Goal: Information Seeking & Learning: Learn about a topic

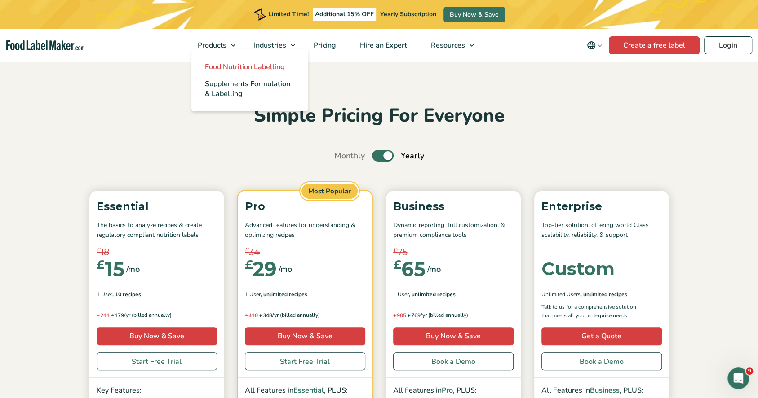
click at [224, 65] on span "Food Nutrition Labelling" at bounding box center [245, 67] width 80 height 10
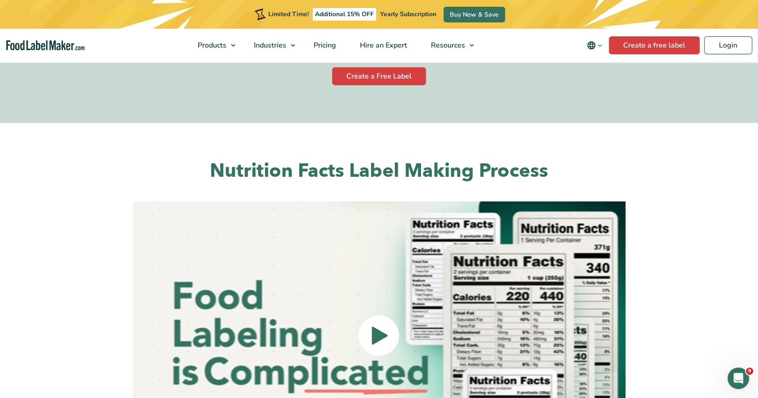
scroll to position [1970, 0]
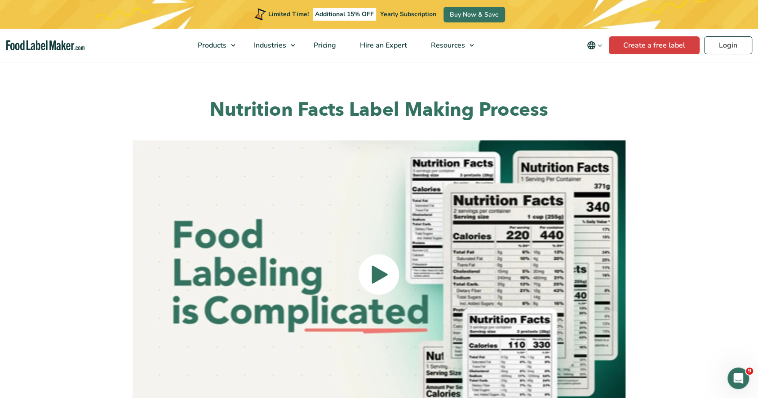
click at [372, 232] on icon at bounding box center [380, 275] width 18 height 230
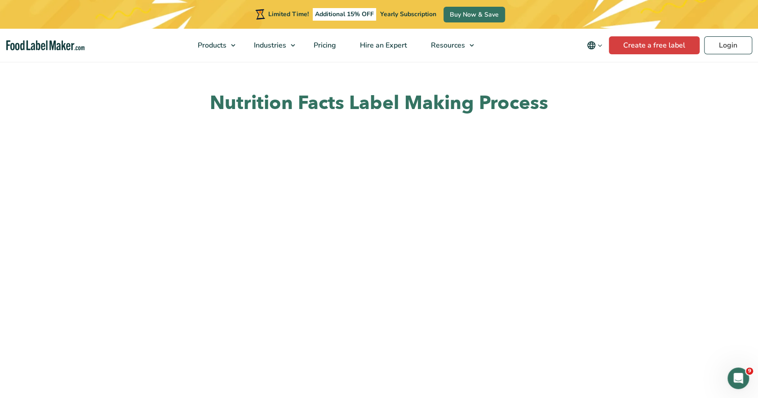
scroll to position [1977, 0]
click at [390, 48] on span "Hire an Expert" at bounding box center [382, 45] width 51 height 10
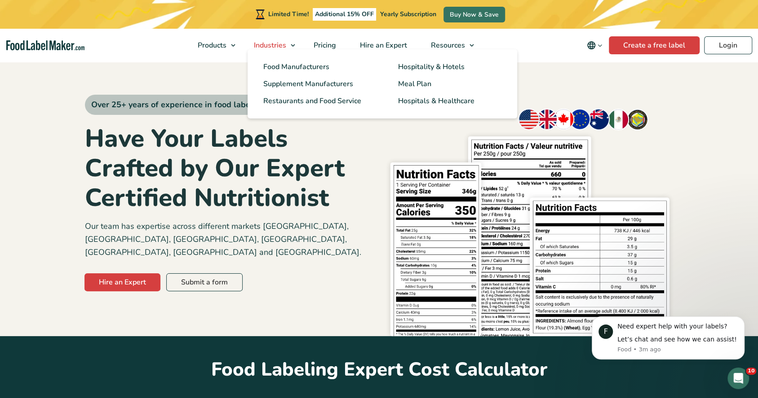
click at [281, 40] on link "Industries" at bounding box center [271, 45] width 58 height 33
click at [283, 66] on span "Food Manufacturers" at bounding box center [295, 67] width 65 height 10
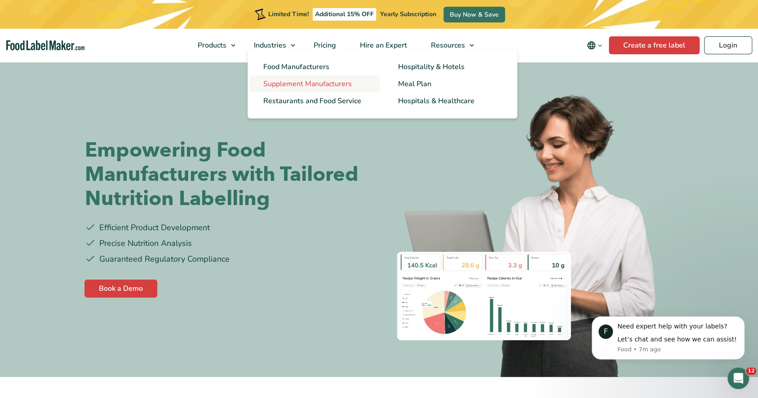
click at [314, 84] on span "Supplement Manufacturers" at bounding box center [307, 84] width 89 height 10
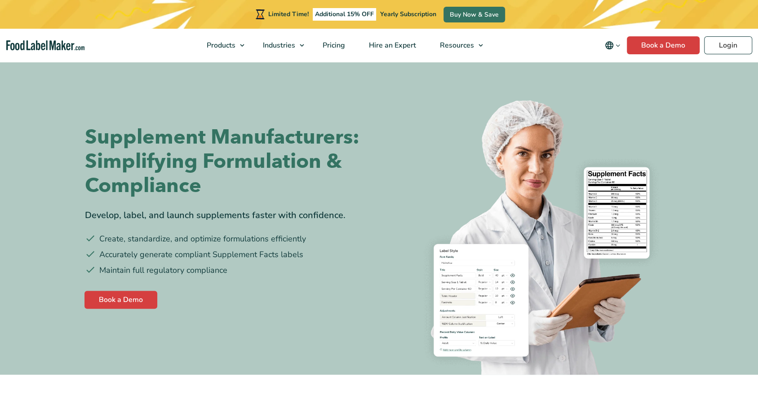
click at [302, 96] on span "Restaurants and Food Service" at bounding box center [321, 101] width 98 height 10
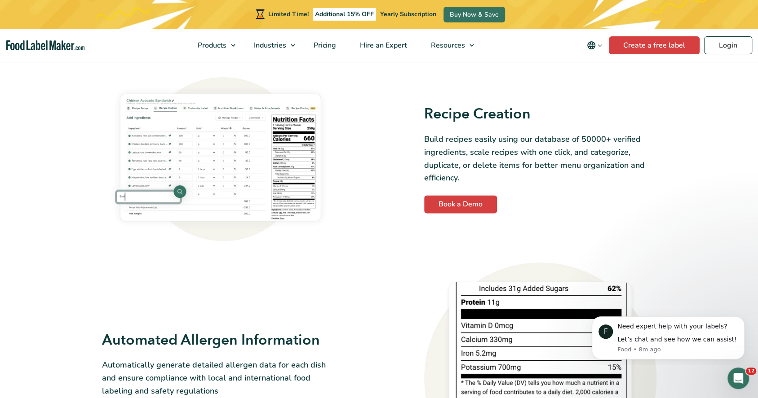
scroll to position [729, 0]
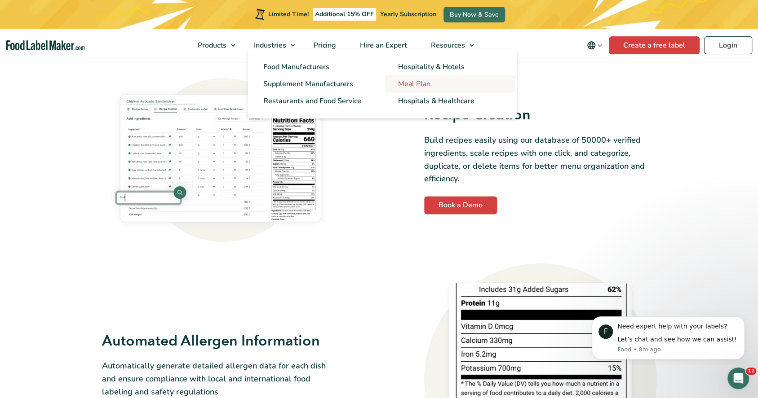
click at [416, 84] on span "Meal Plan" at bounding box center [414, 84] width 32 height 10
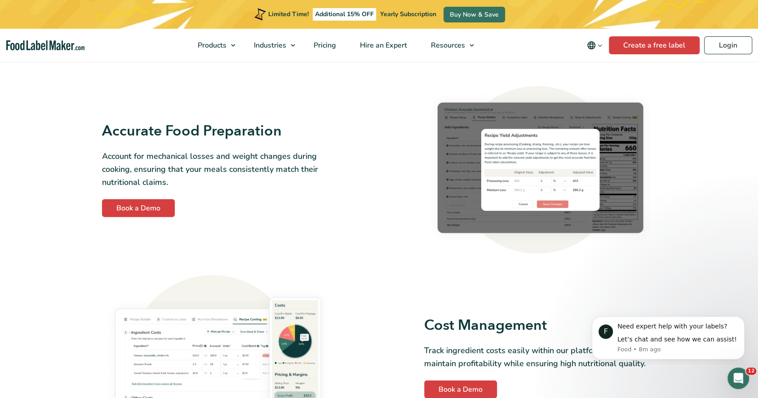
scroll to position [1220, 0]
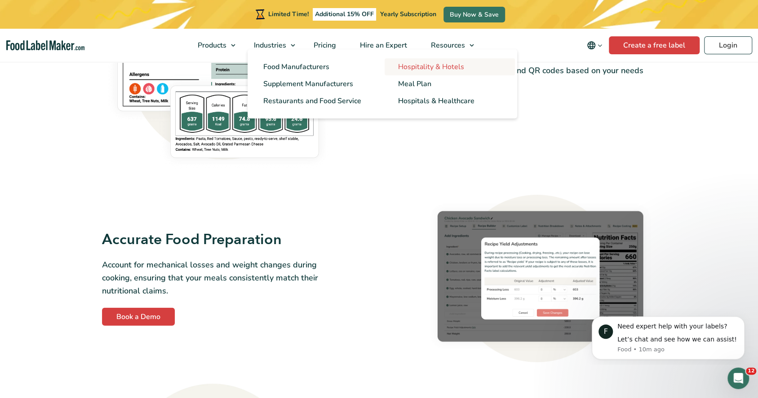
click at [412, 69] on span "Hospitality & Hotels" at bounding box center [431, 67] width 66 height 10
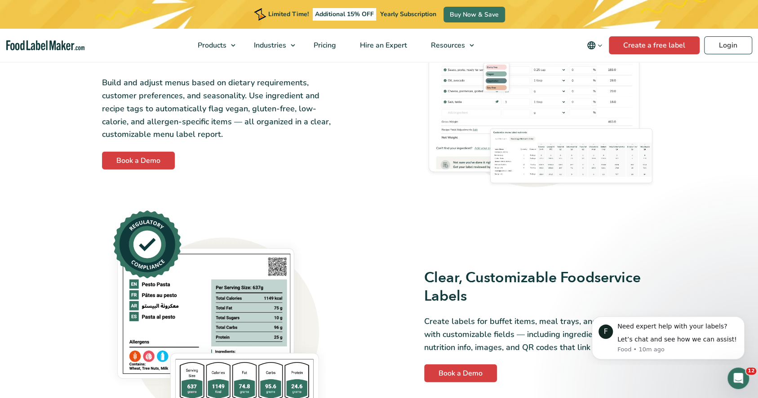
scroll to position [1409, 0]
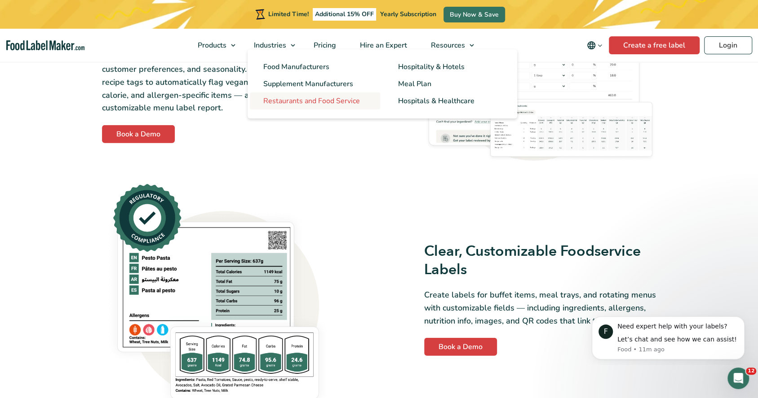
click at [289, 96] on link "Restaurants and Food Service" at bounding box center [315, 101] width 130 height 17
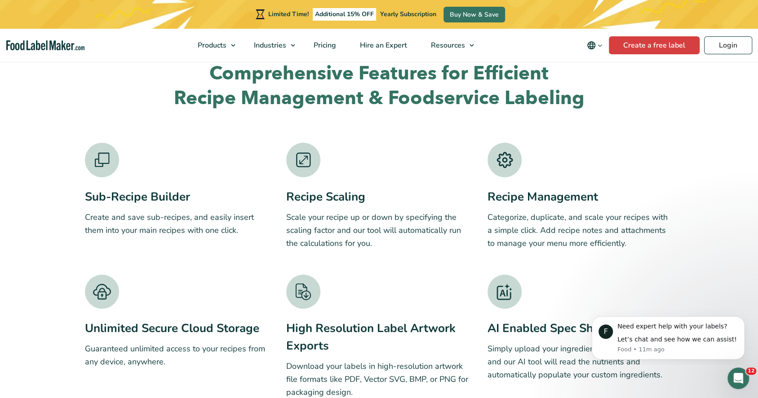
scroll to position [1845, 0]
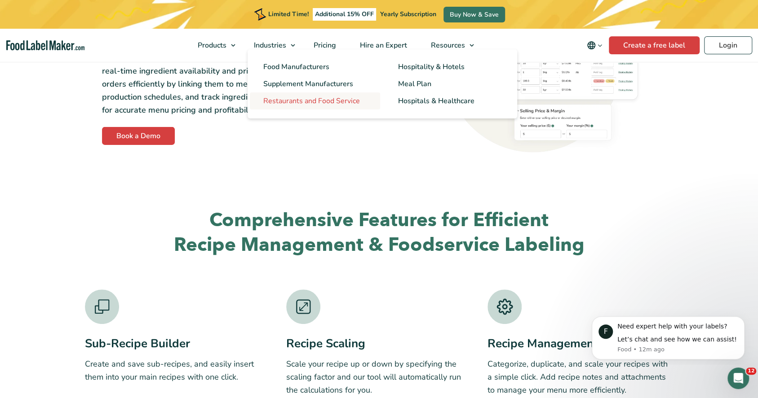
click at [333, 106] on link "Restaurants and Food Service" at bounding box center [315, 101] width 130 height 17
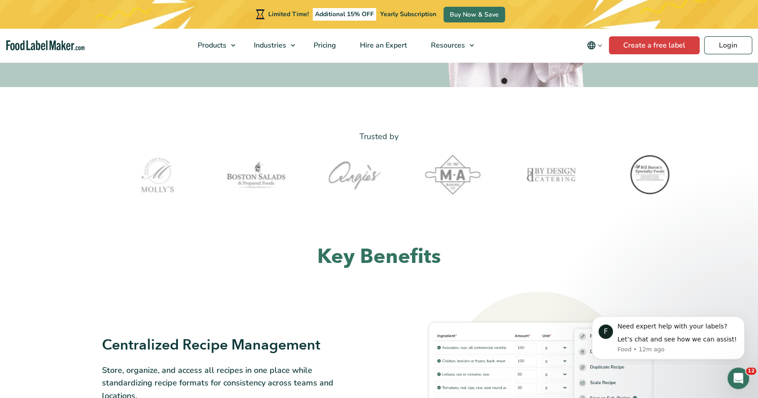
scroll to position [189, 0]
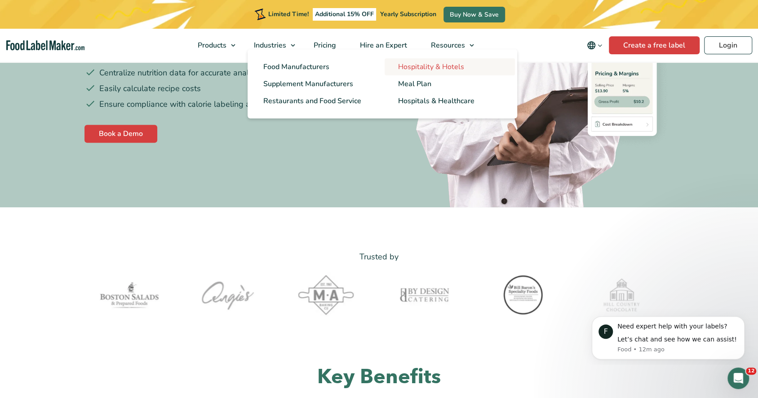
click at [446, 70] on span "Hospitality & Hotels" at bounding box center [431, 67] width 66 height 10
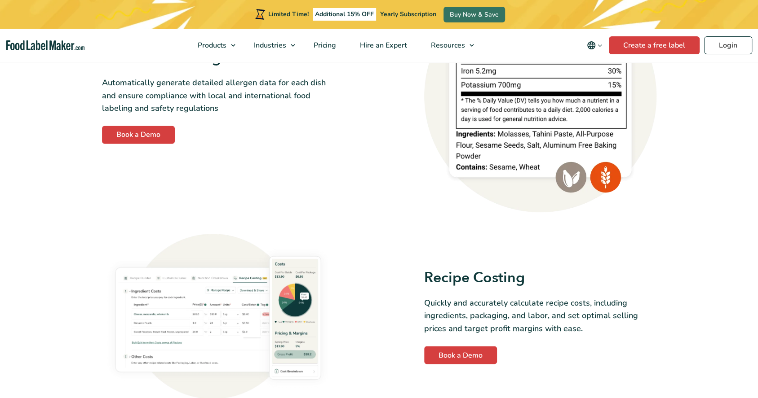
scroll to position [973, 0]
